Goal: Communication & Community: Answer question/provide support

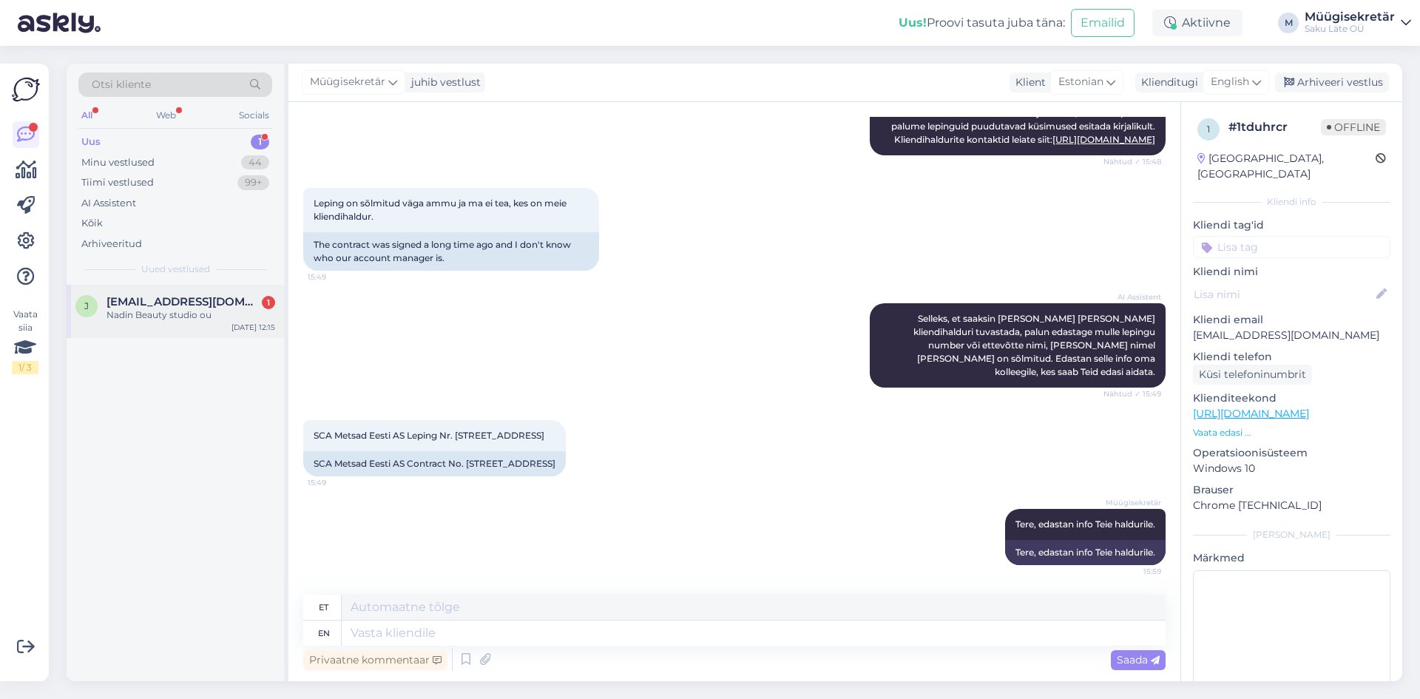
click at [150, 301] on span "[EMAIL_ADDRESS][DOMAIN_NAME]" at bounding box center [183, 301] width 154 height 13
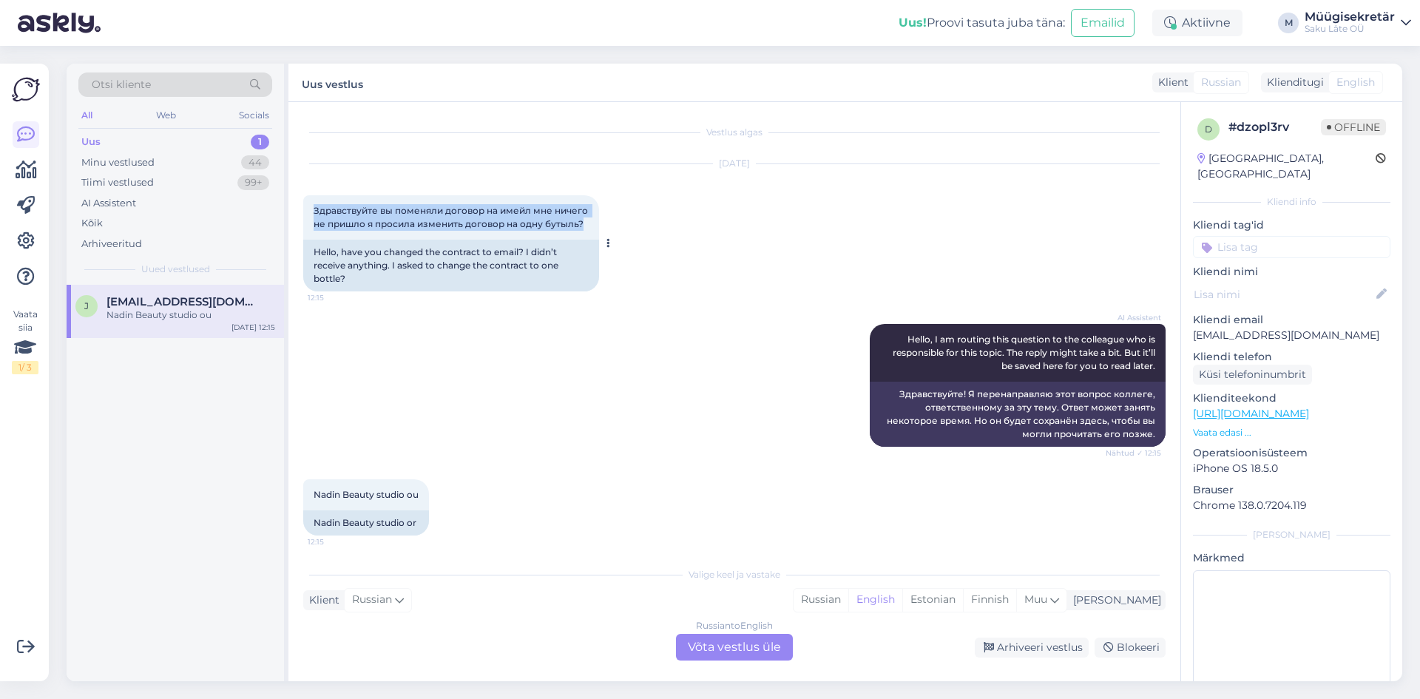
drag, startPoint x: 582, startPoint y: 223, endPoint x: 314, endPoint y: 203, distance: 269.2
click at [314, 203] on div "Здравствуйте вы поменяли договор на имейл мне ничего не пришло я просила измени…" at bounding box center [451, 217] width 296 height 44
copy span "Здравствуйте вы поменяли договор на имейл мне ничего не пришло я просила измени…"
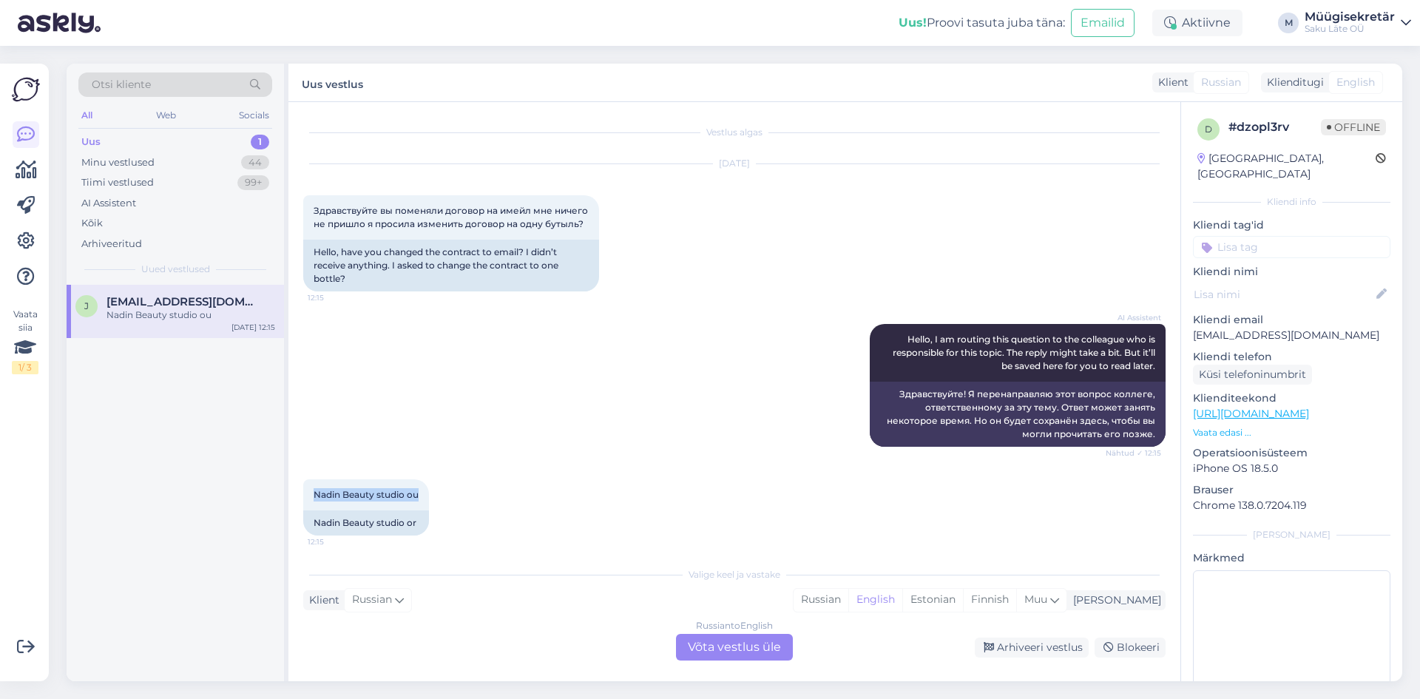
drag, startPoint x: 421, startPoint y: 492, endPoint x: 297, endPoint y: 492, distance: 124.2
click at [297, 492] on div "Vestlus algas [DATE] Здравствуйте вы поменяли договор на имейл мне ничего не пр…" at bounding box center [734, 391] width 892 height 579
copy span "Nadin Beauty studio ou"
click at [894, 336] on span "Hello, I am routing this question to the colleague who is responsible for this …" at bounding box center [1024, 352] width 265 height 38
click at [745, 643] on div "Russian to English Võta vestlus üle" at bounding box center [734, 647] width 117 height 27
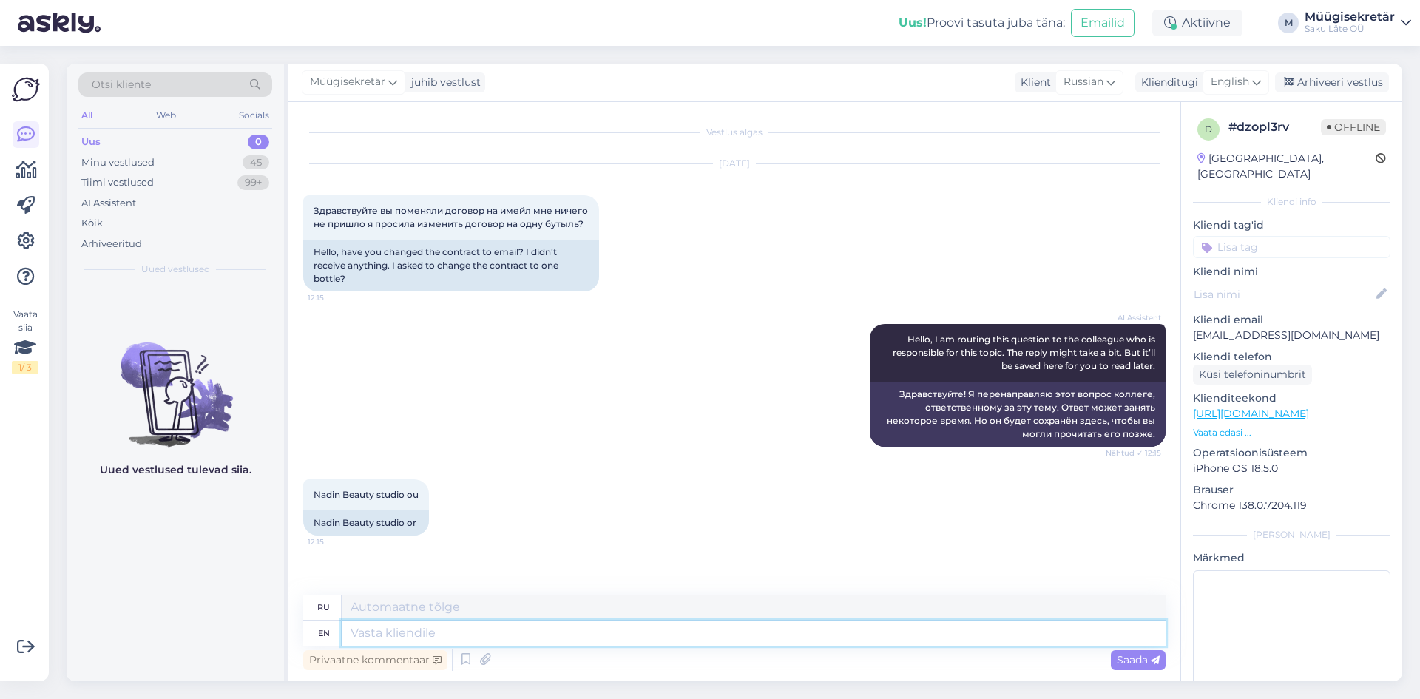
click at [446, 631] on textarea at bounding box center [754, 632] width 824 height 25
type textarea "Tere, e"
type textarea "Тере,"
type textarea "Tere, edastasim e"
type textarea "Tere, edastasim"
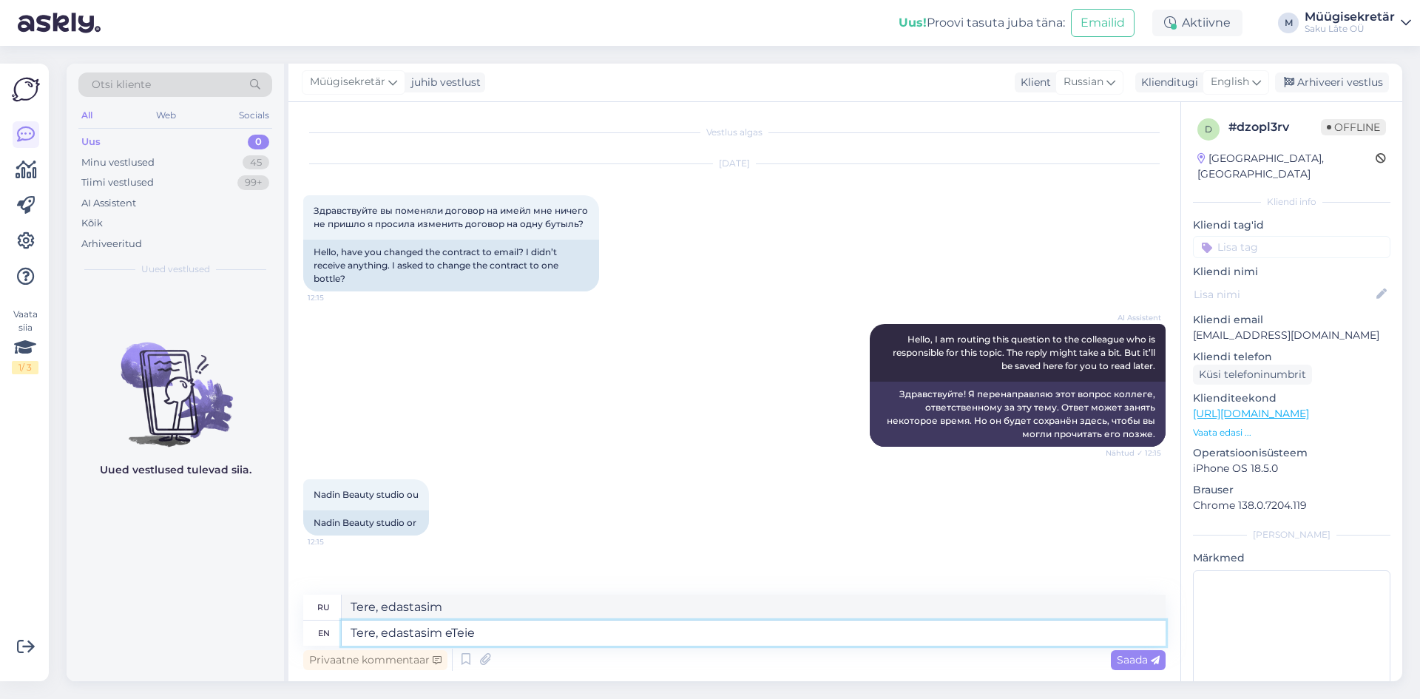
type textarea "Tere, edastasim eTeie m"
type textarea "Tere, edastasim eTeie"
type textarea "Tere, edastasim eTeie mure"
type textarea "Tere, edastasim eTei"
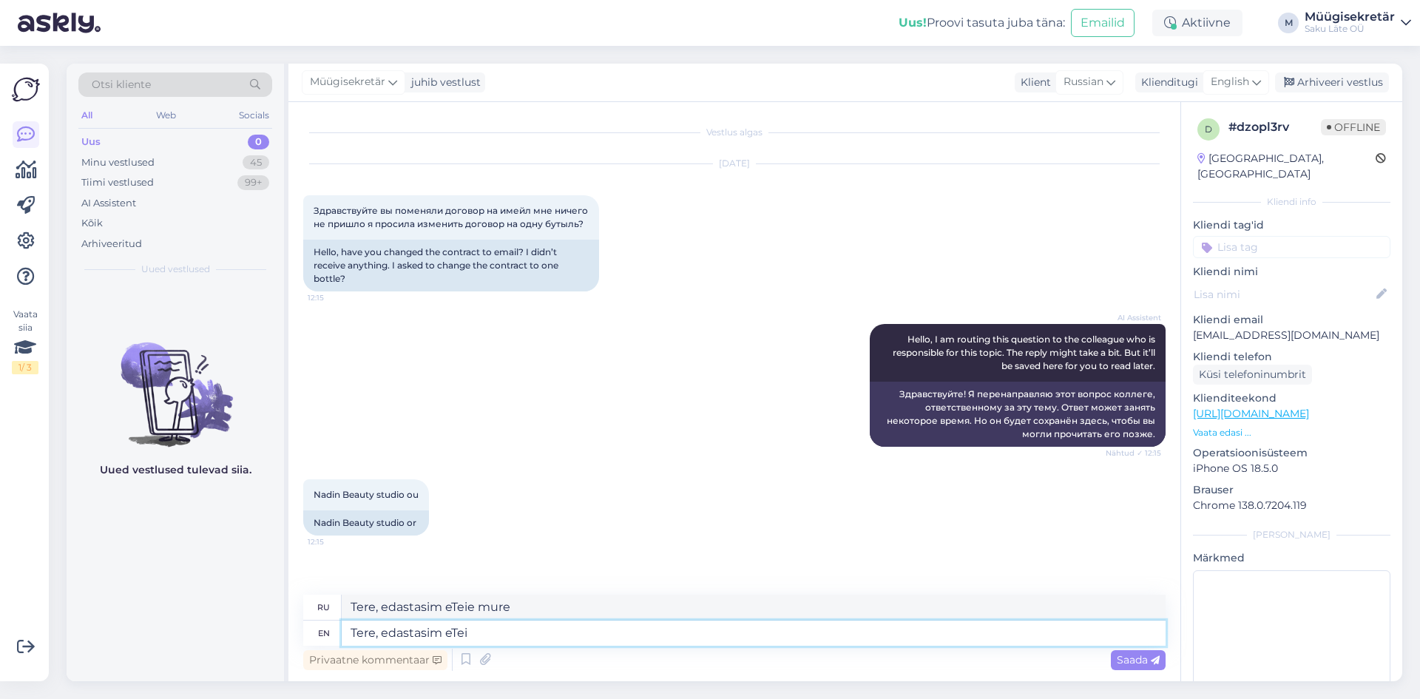
type textarea "Tere, edastasim eTeie"
type textarea "Tere, edastasim"
type textarea "Tere, edastasime"
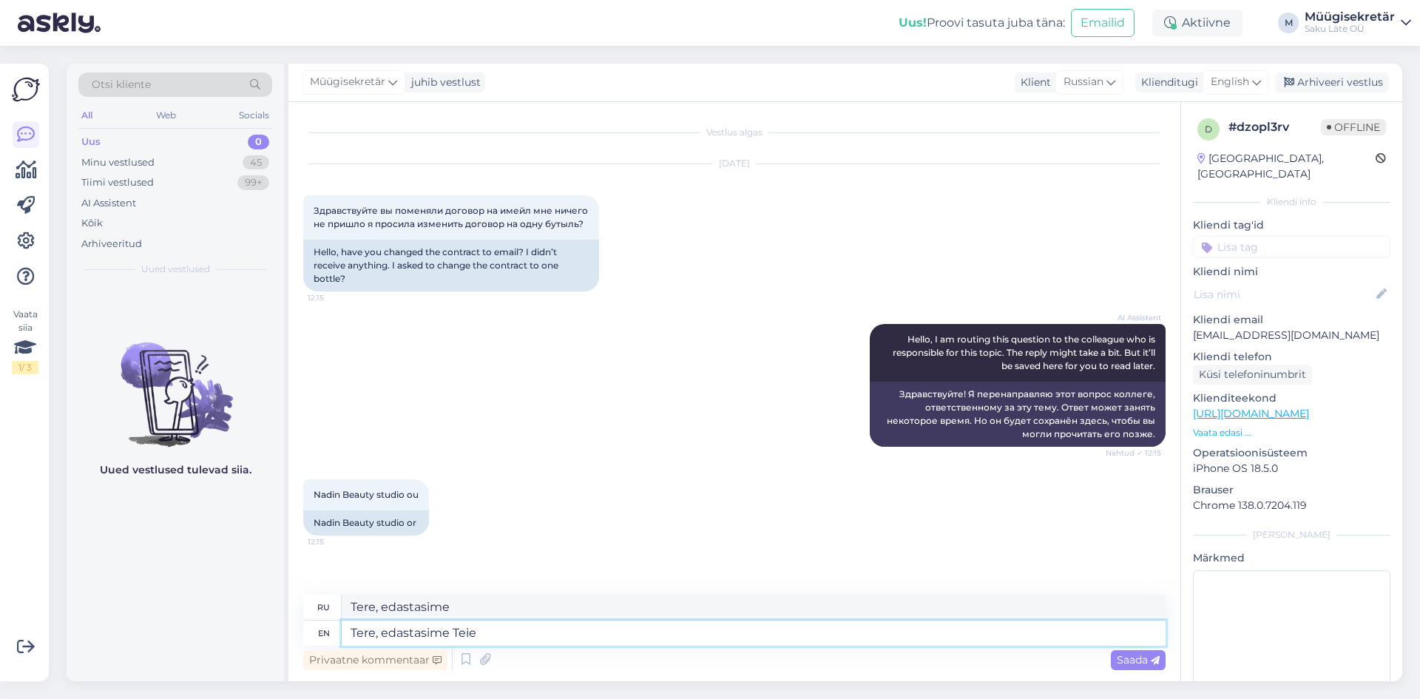
type textarea "Tere, edastasime Teie m"
type textarea "Tere, edastasime Teie"
type textarea "Tere, edastasime Teie mure"
type textarea "Tere, edastasime Teie mure haldurile."
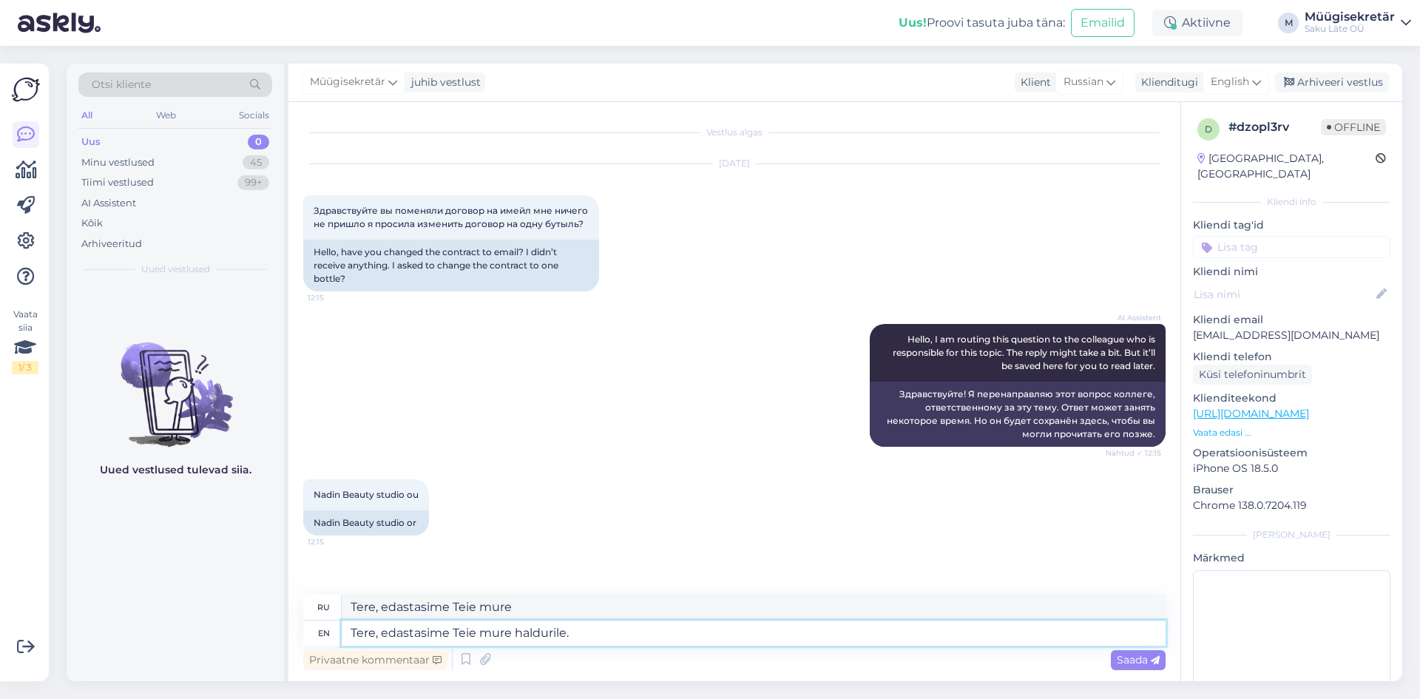
type textarea "Tere, edastasime Teie mure haldurile."
click at [1149, 654] on span "Saada" at bounding box center [1138, 659] width 43 height 13
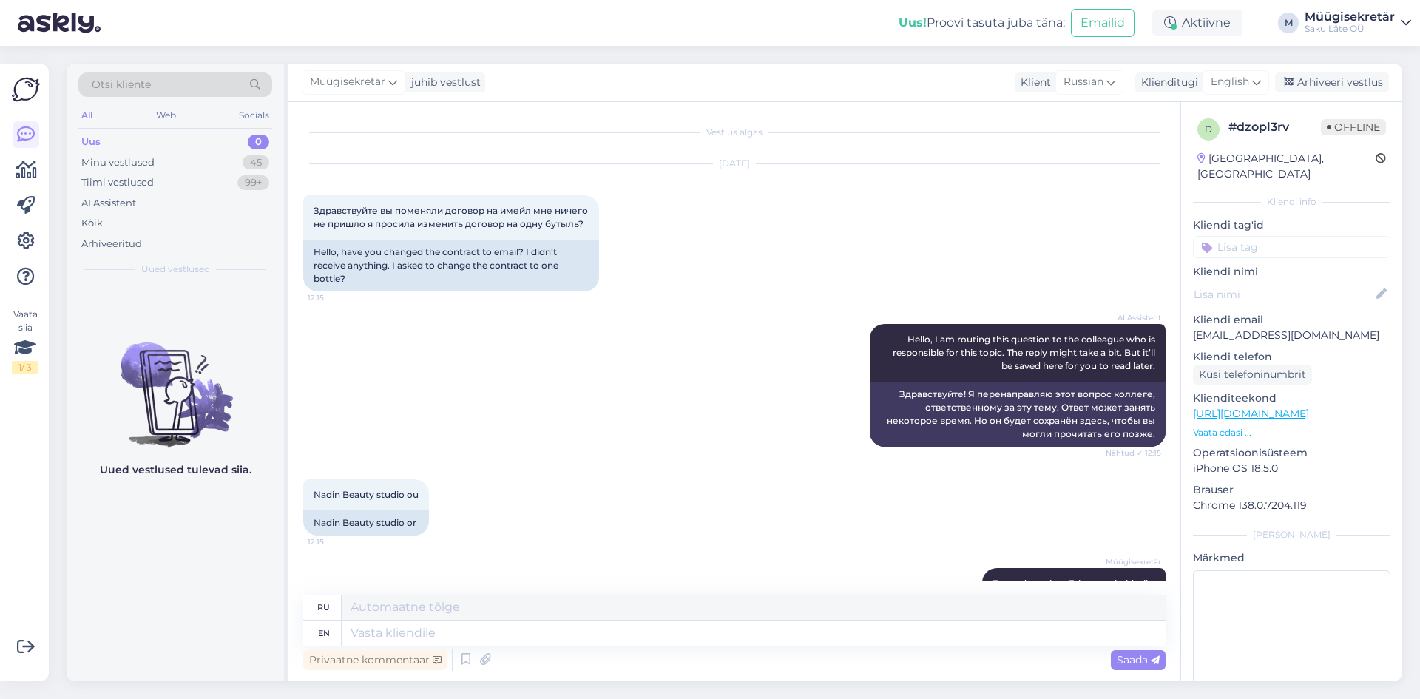
scroll to position [59, 0]
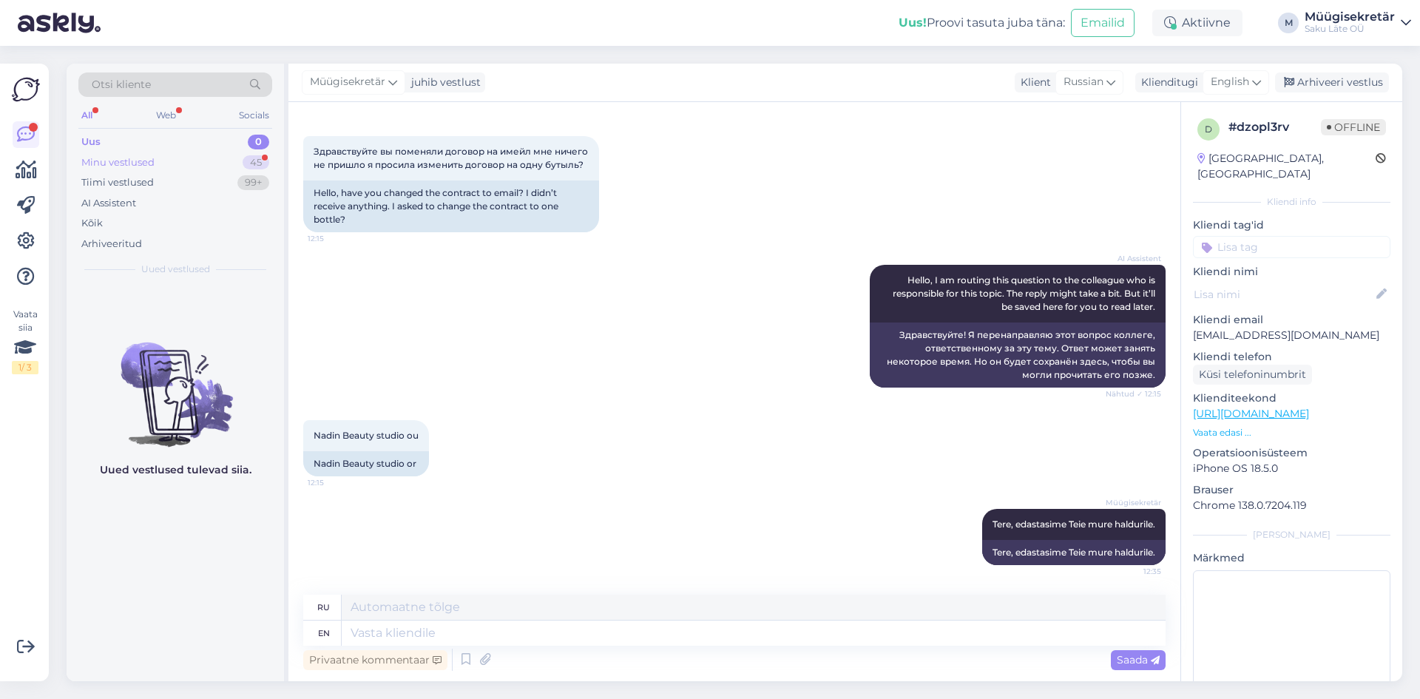
click at [158, 160] on div "Minu vestlused 45" at bounding box center [175, 162] width 194 height 21
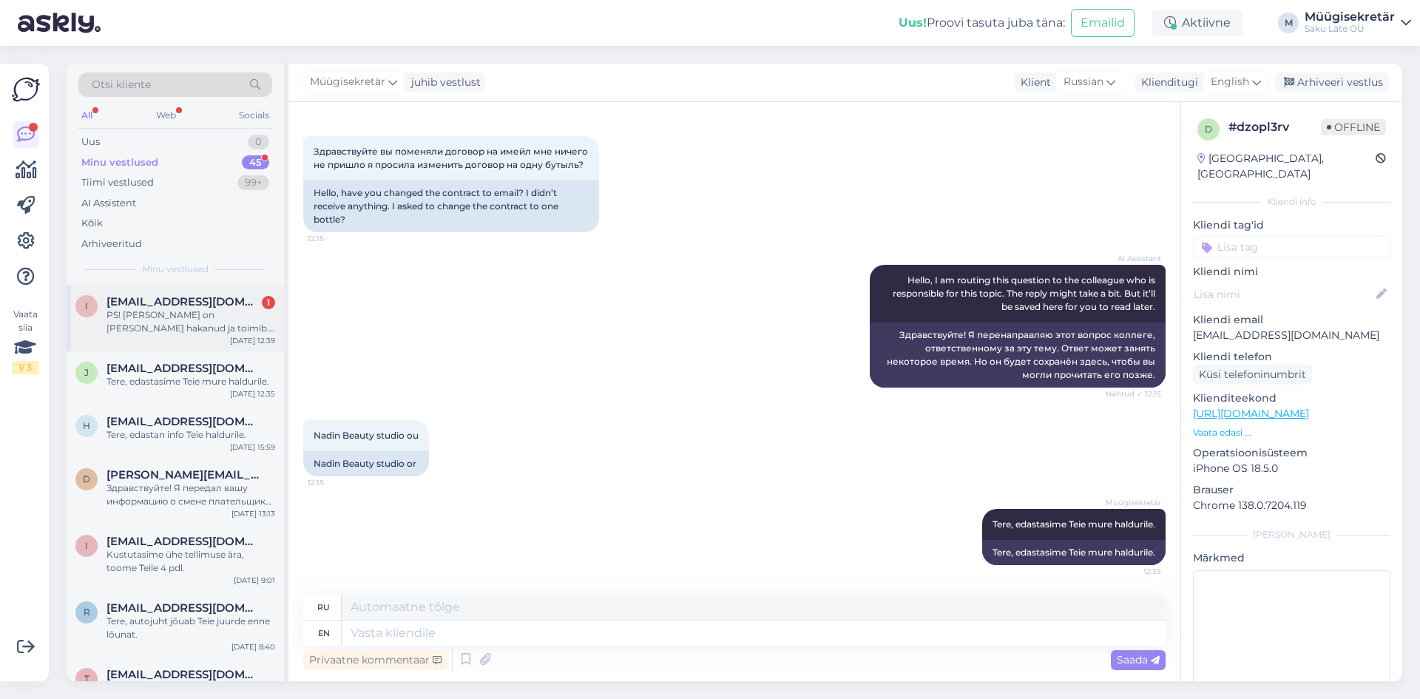
click at [144, 308] on span "[EMAIL_ADDRESS][DOMAIN_NAME]" at bounding box center [183, 301] width 154 height 13
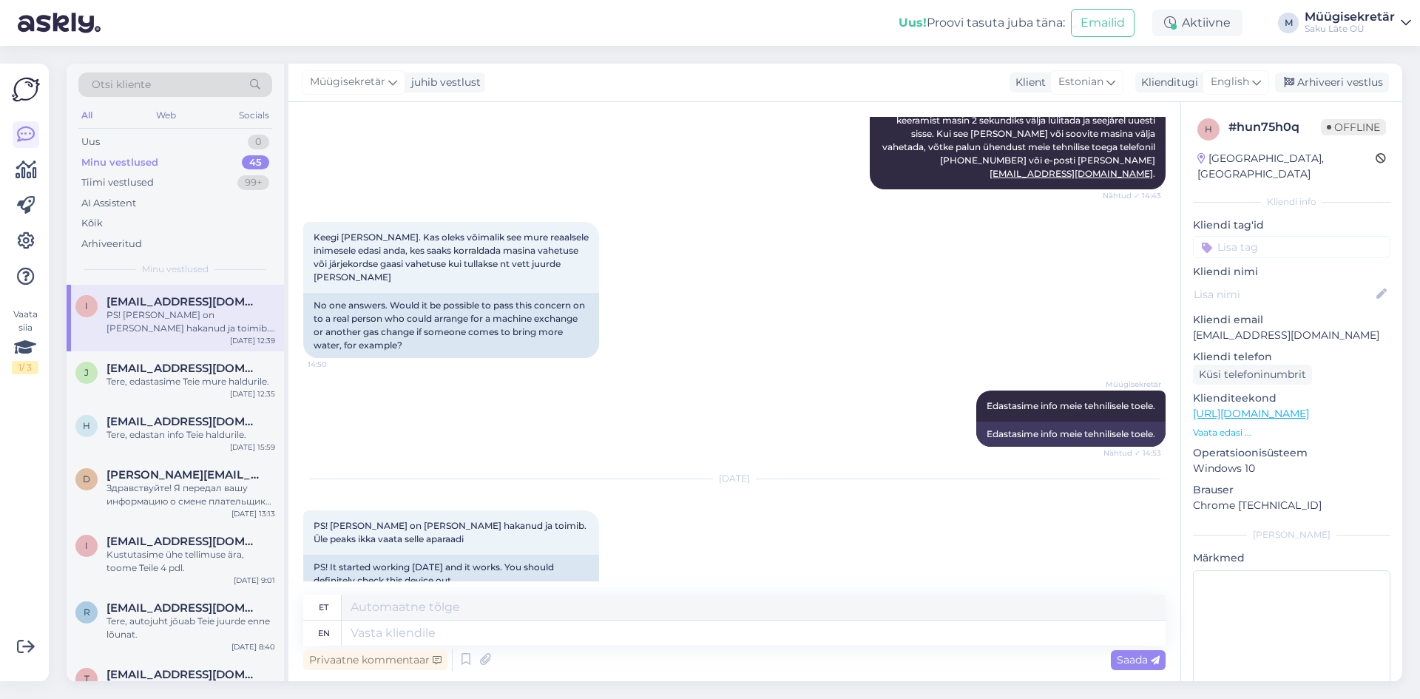
scroll to position [453, 0]
click at [503, 632] on textarea at bounding box center [754, 632] width 824 height 25
type textarea "Tere"
type textarea "Tere,"
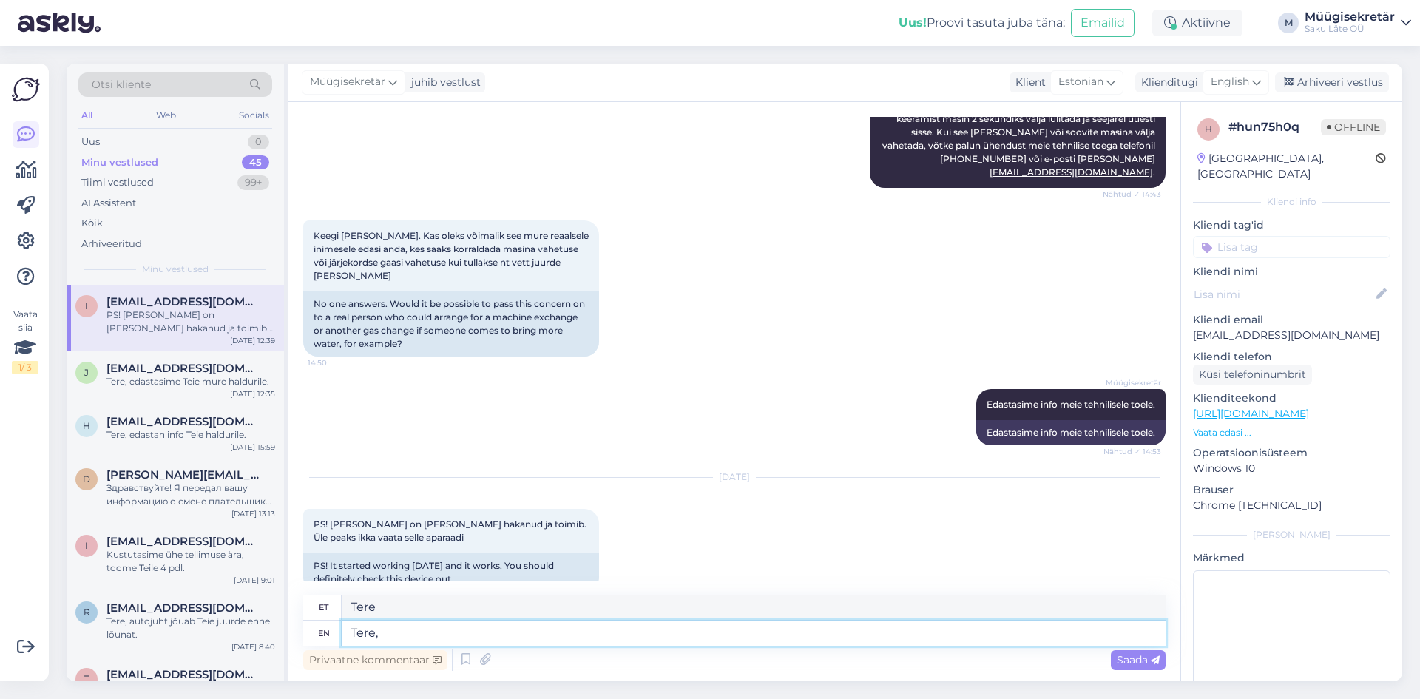
type textarea "Tere,"
type textarea "Tere, tuleme"
type textarea "Tere, tuleme 05.09"
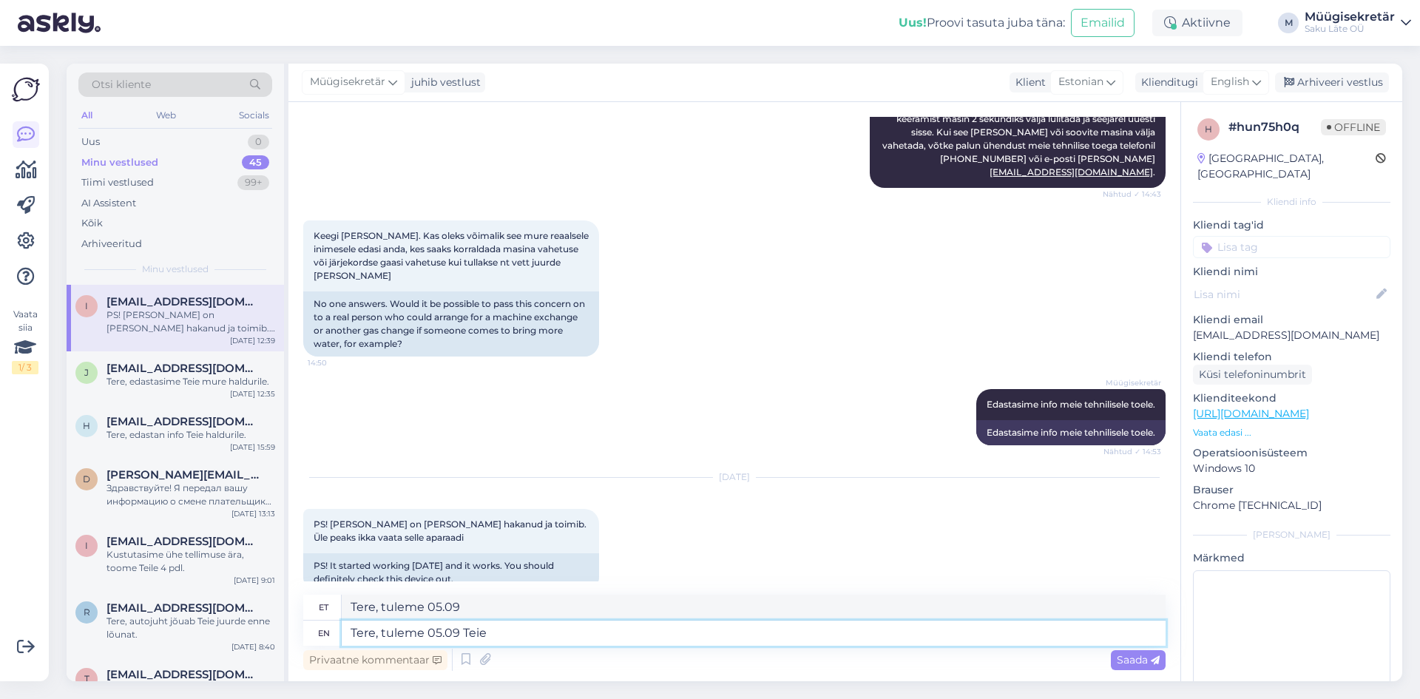
type textarea "Tere, tuleme 05.09 Teie"
type textarea "Tere, tuleme 05.09 Teie juurde."
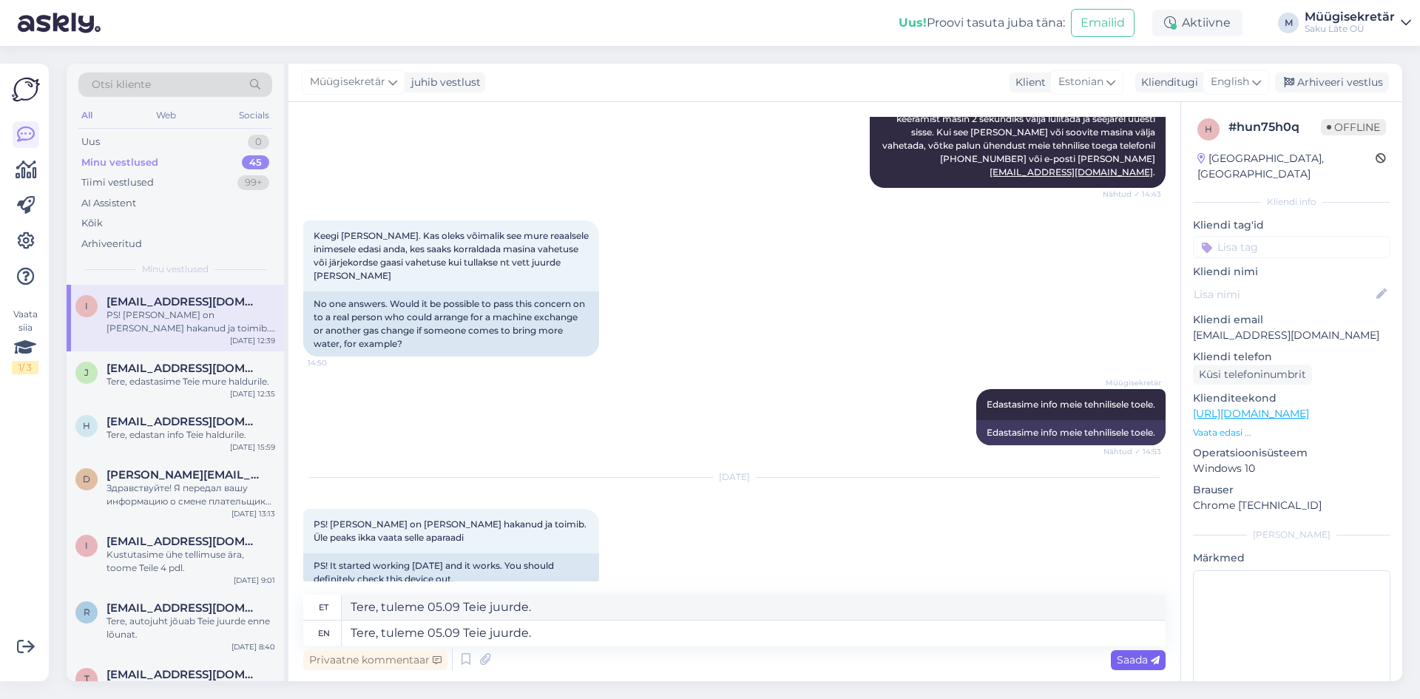
click at [1137, 660] on span "Saada" at bounding box center [1138, 659] width 43 height 13
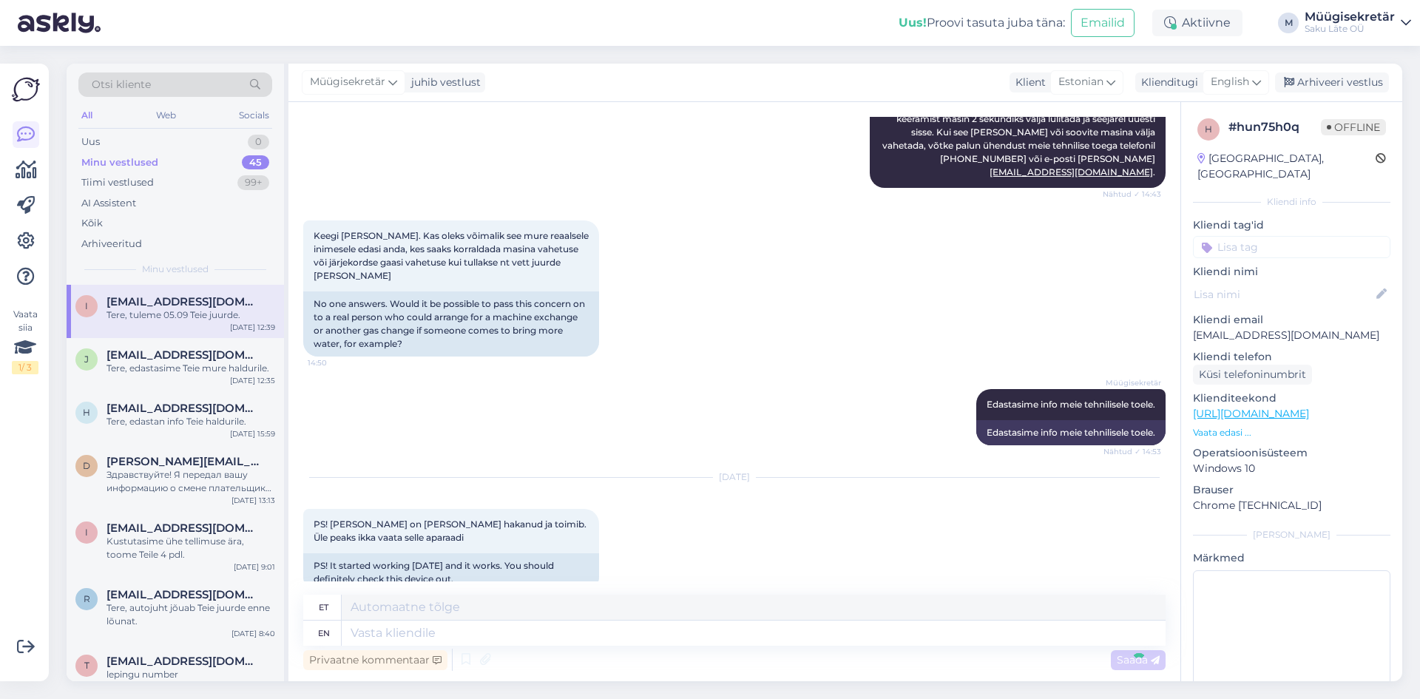
scroll to position [541, 0]
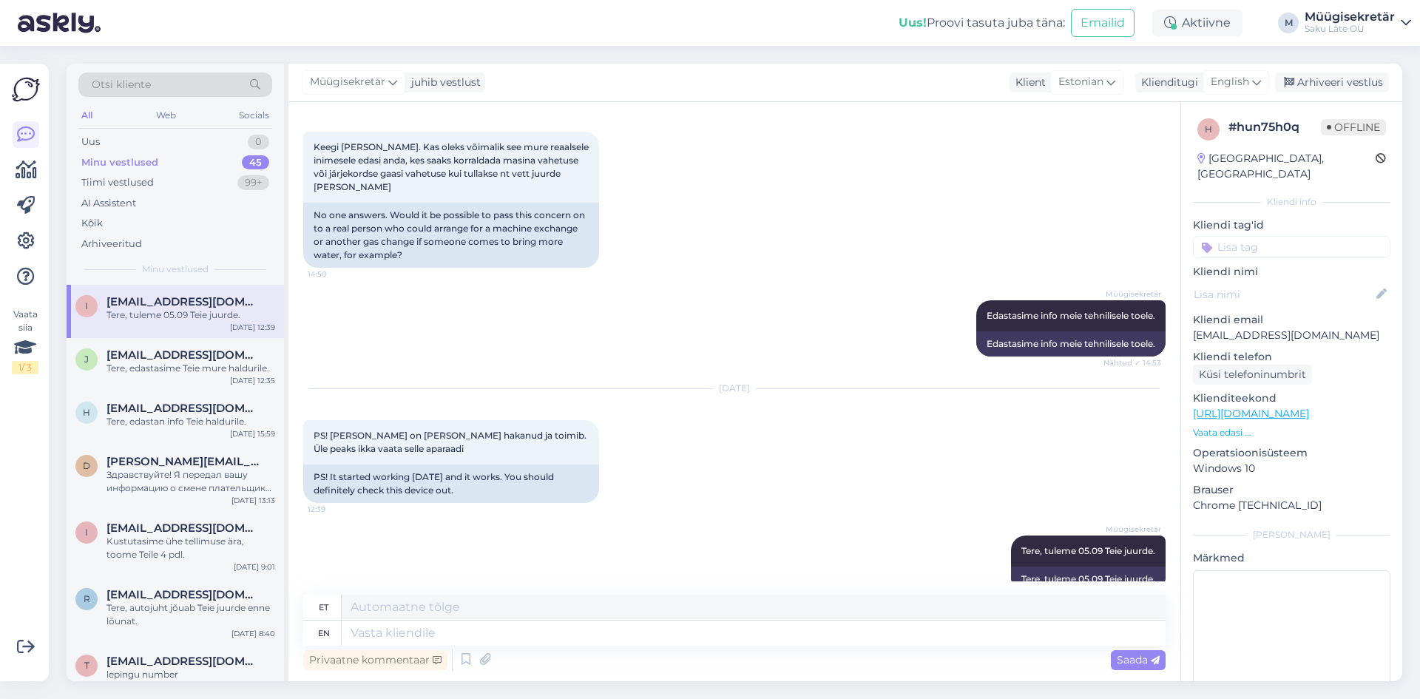
click at [56, 20] on img at bounding box center [59, 23] width 83 height 46
